Goal: Transaction & Acquisition: Purchase product/service

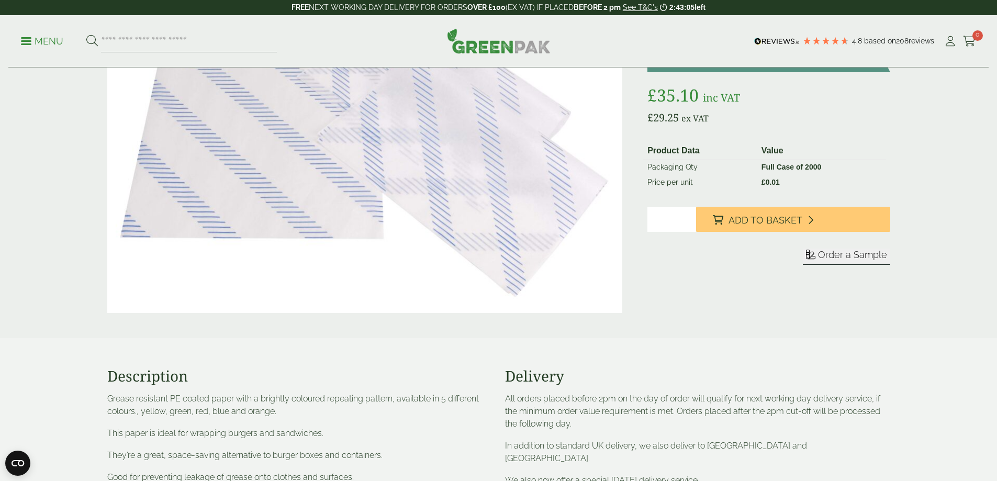
scroll to position [52, 0]
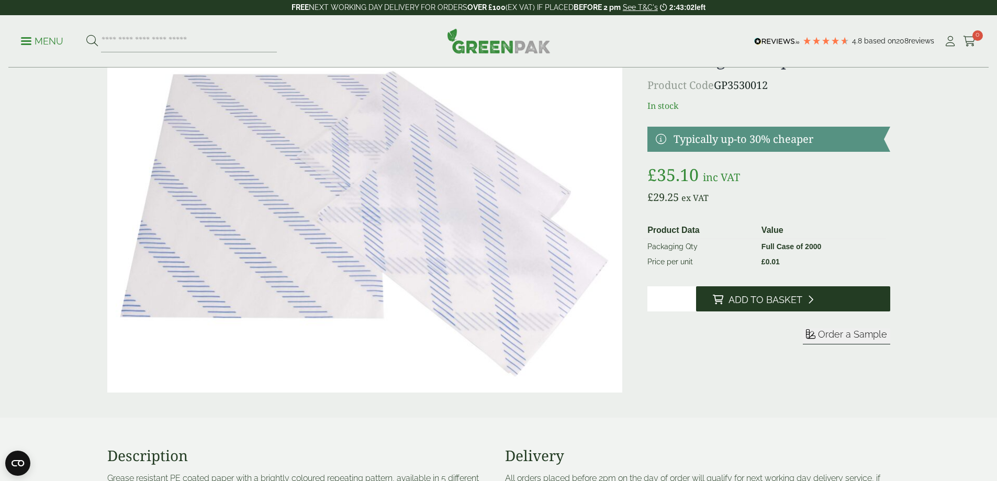
click at [776, 296] on span "Add to Basket" at bounding box center [766, 300] width 74 height 12
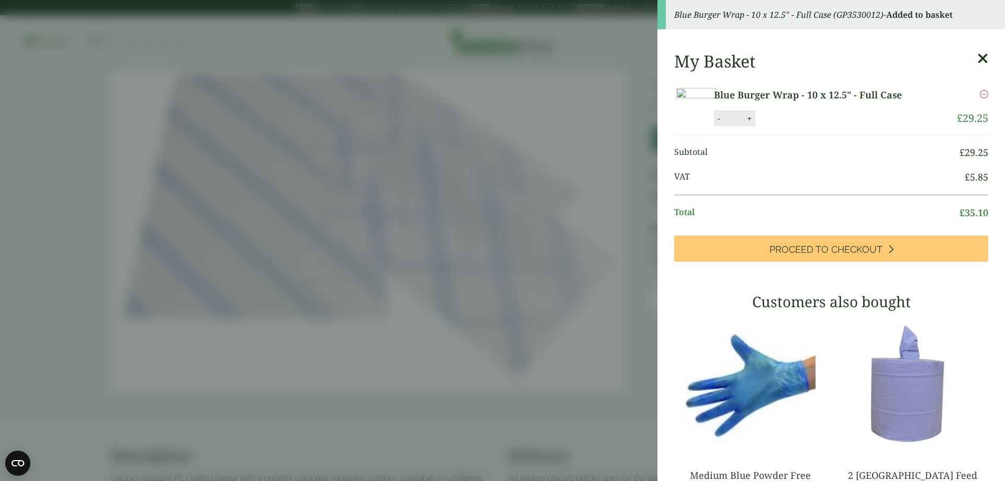
click at [977, 60] on icon at bounding box center [982, 58] width 11 height 15
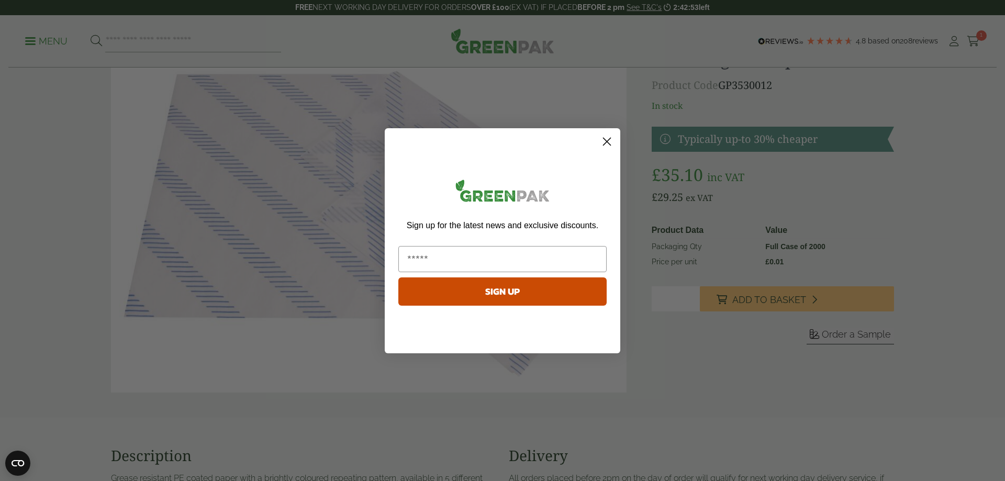
click at [610, 134] on circle "Close dialog" at bounding box center [606, 140] width 17 height 17
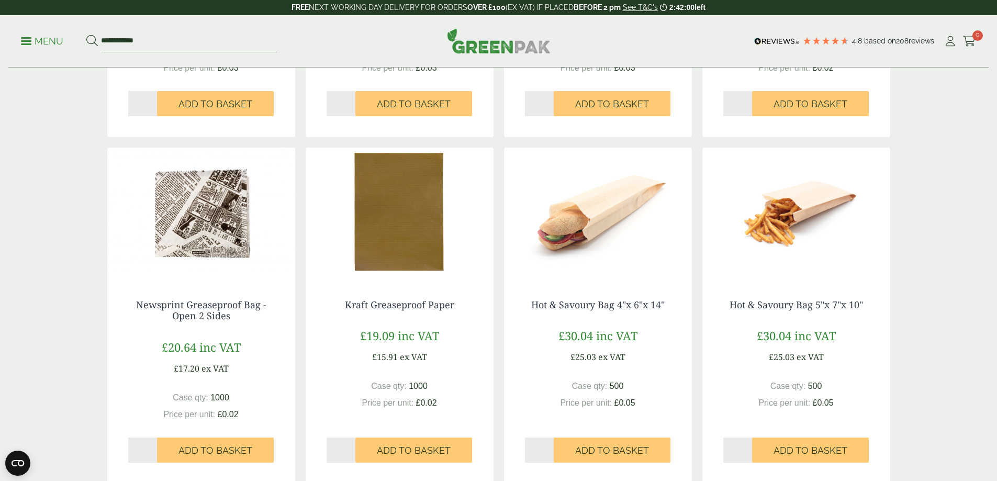
scroll to position [785, 0]
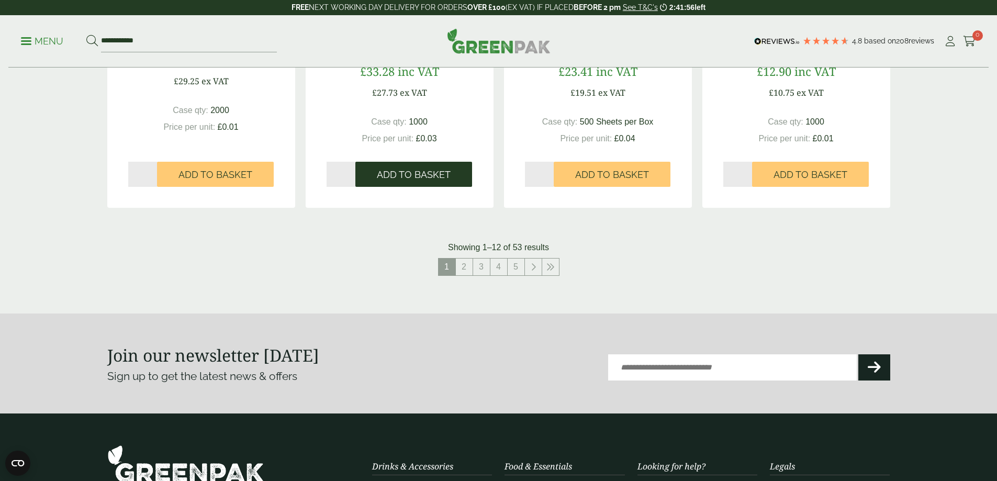
scroll to position [953, 0]
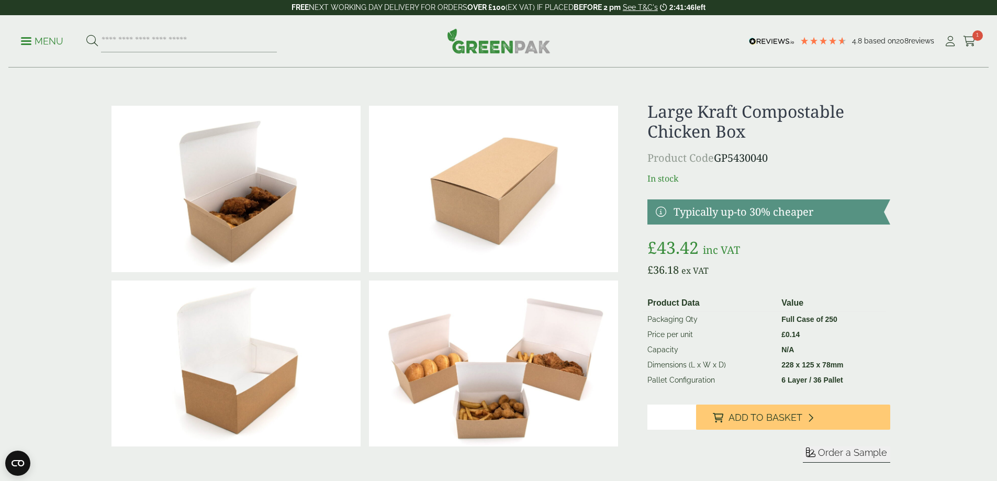
click at [29, 38] on link "Menu" at bounding box center [42, 40] width 42 height 10
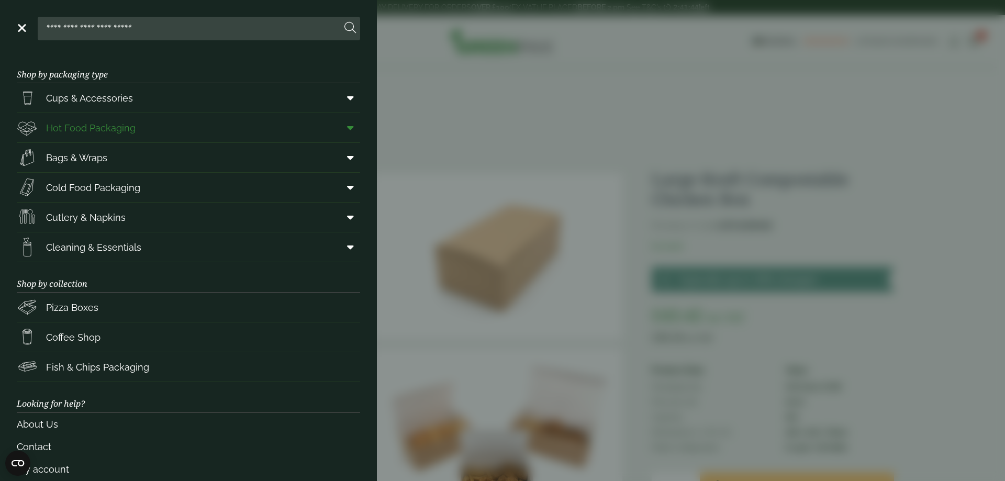
click at [104, 129] on span "Hot Food Packaging" at bounding box center [91, 128] width 90 height 14
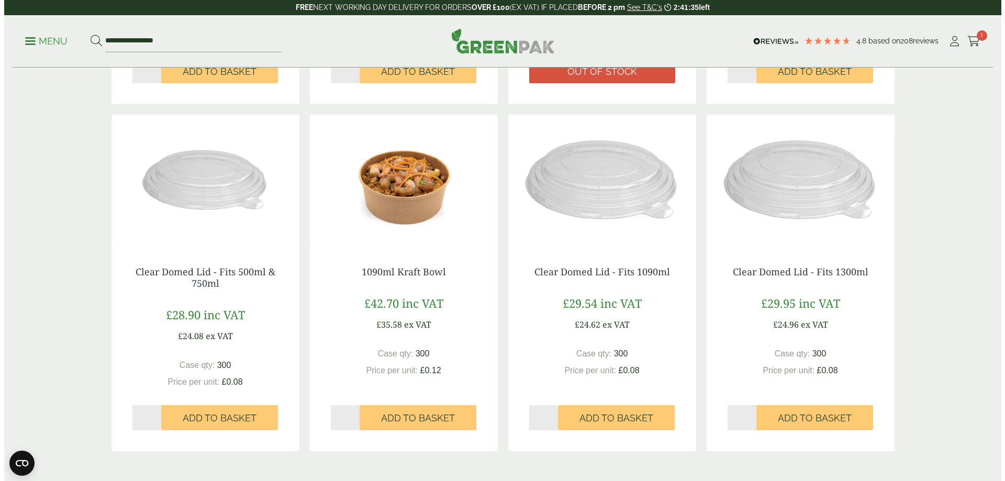
scroll to position [867, 0]
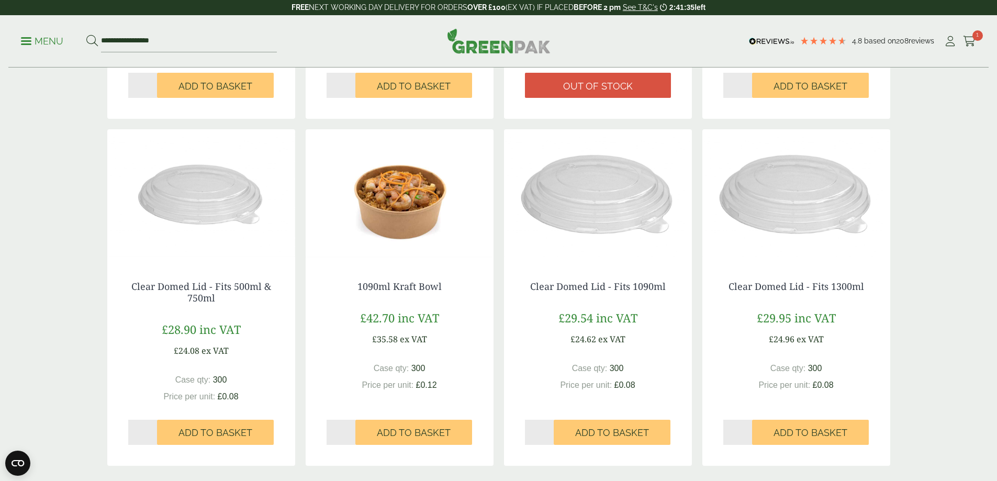
click at [35, 46] on p "Menu" at bounding box center [42, 41] width 42 height 13
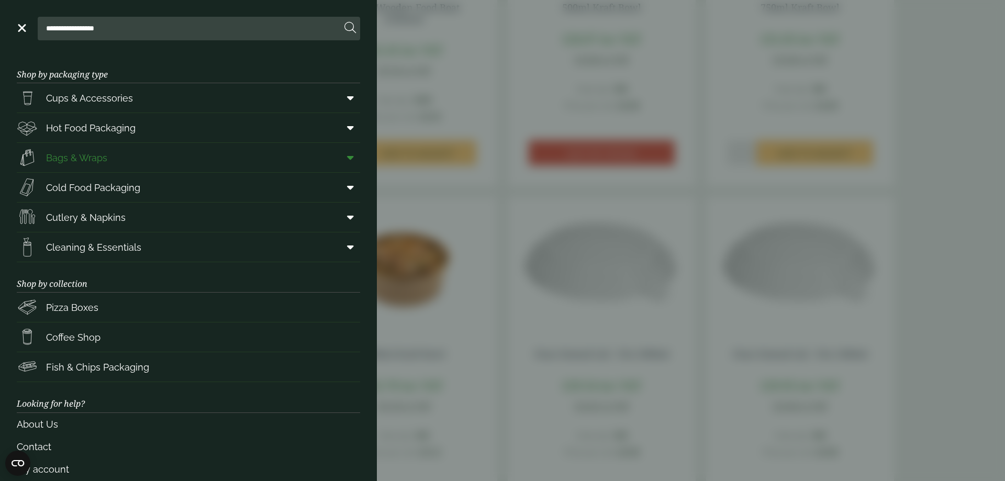
click at [95, 159] on span "Bags & Wraps" at bounding box center [76, 158] width 61 height 14
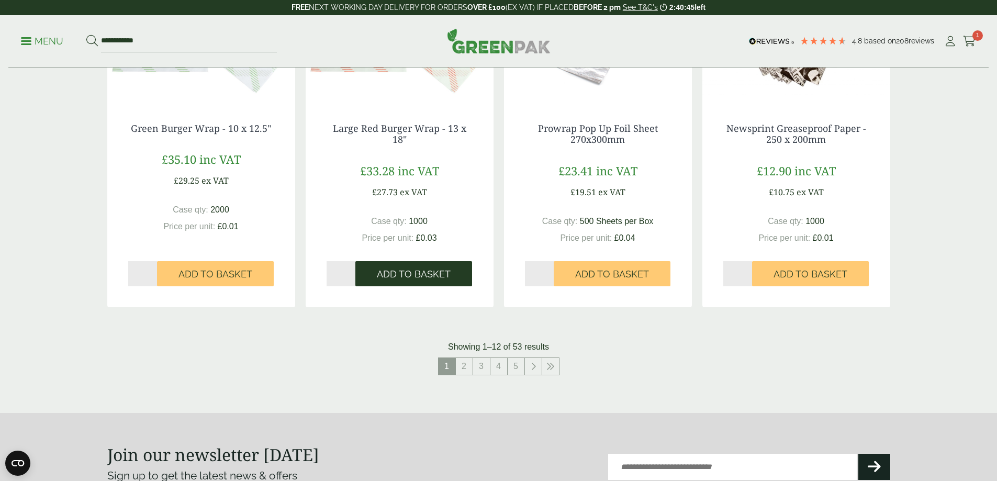
scroll to position [995, 0]
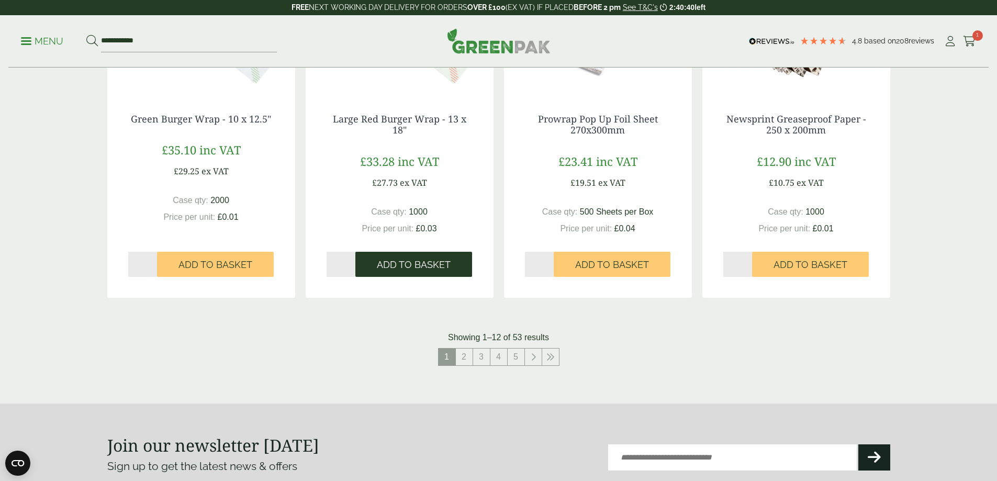
click at [411, 263] on span "Add to Basket" at bounding box center [414, 265] width 74 height 12
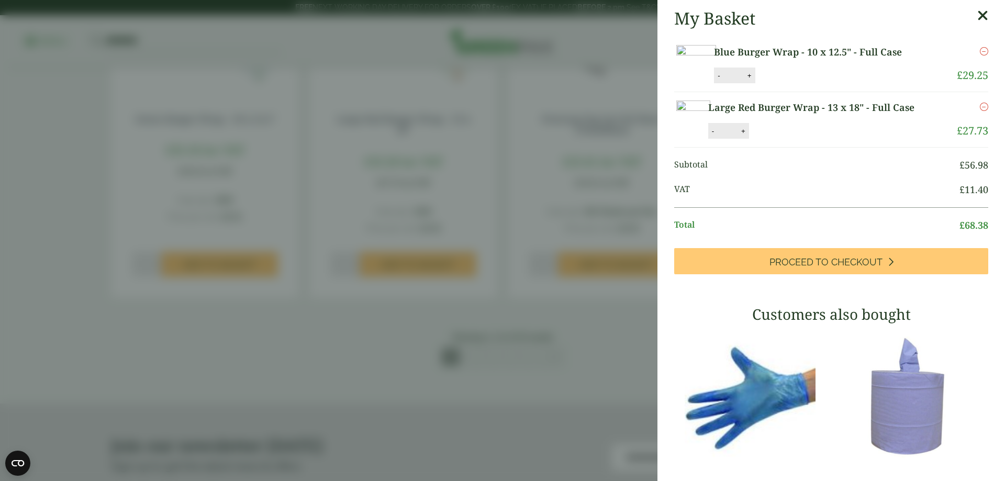
click at [378, 328] on aside "My Basket Blue Burger Wrap - 10 x 12.5" - Full Case Blue Burger Wrap - 10 x 12.…" at bounding box center [502, 240] width 1005 height 481
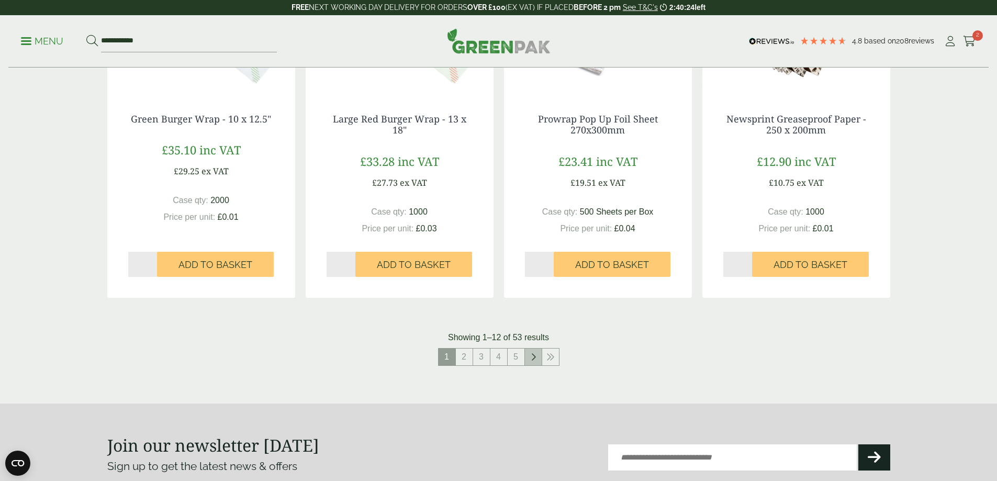
click at [535, 356] on icon at bounding box center [533, 357] width 5 height 8
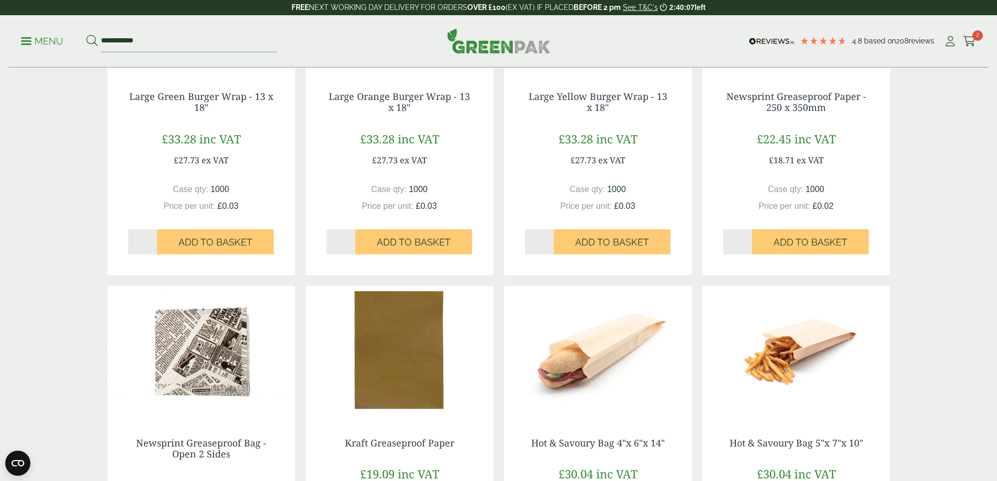
scroll to position [785, 0]
